Goal: Use online tool/utility

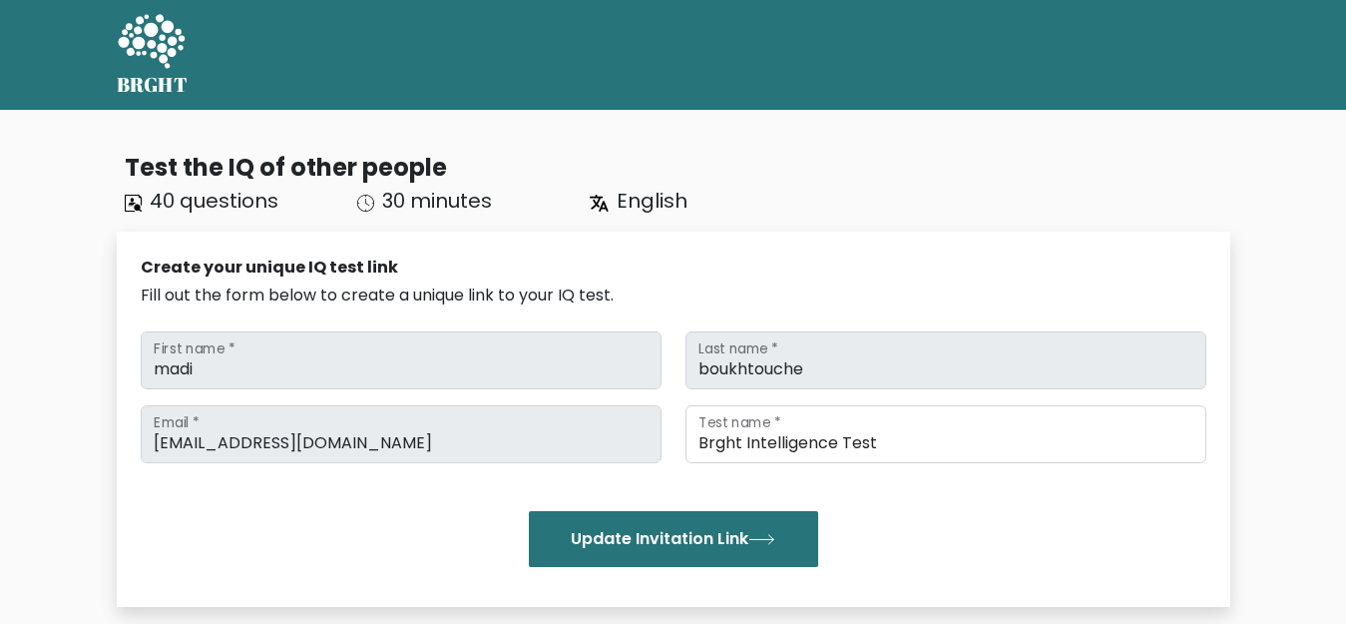
click at [729, 544] on button "Update Invitation Link" at bounding box center [673, 539] width 289 height 56
click at [654, 554] on button "Update Invitation Link" at bounding box center [673, 539] width 289 height 56
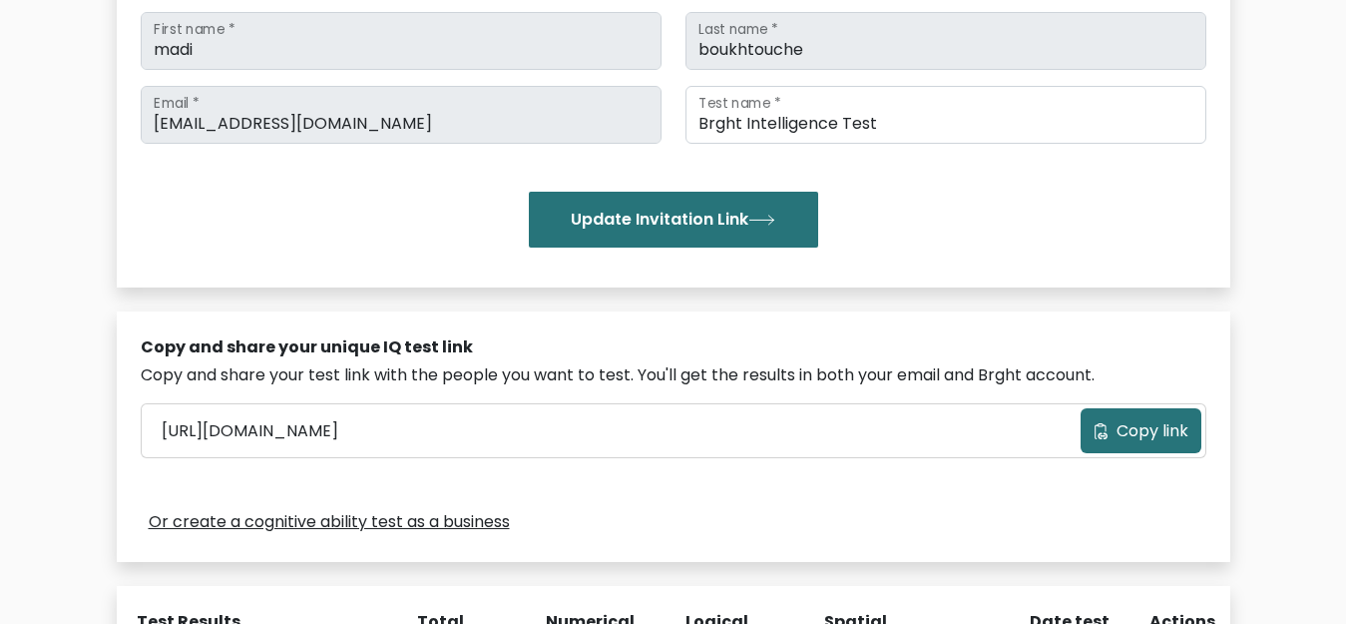
scroll to position [653, 0]
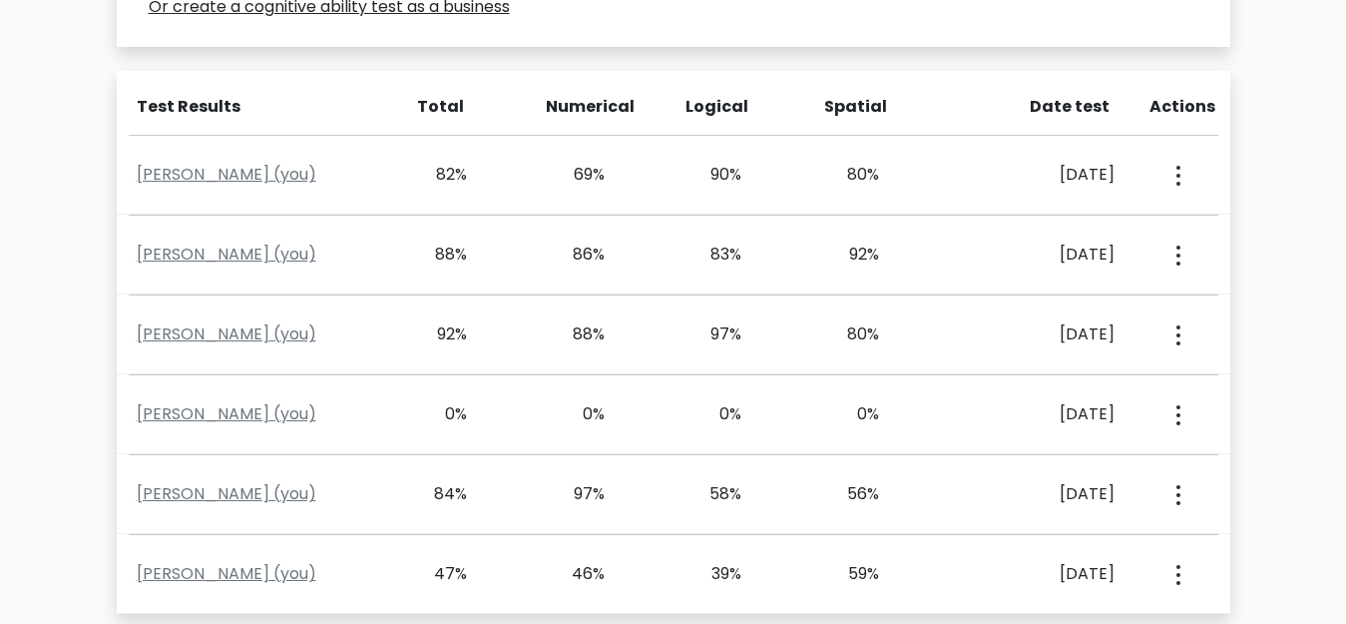
scroll to position [796, 0]
